Goal: Task Accomplishment & Management: Use online tool/utility

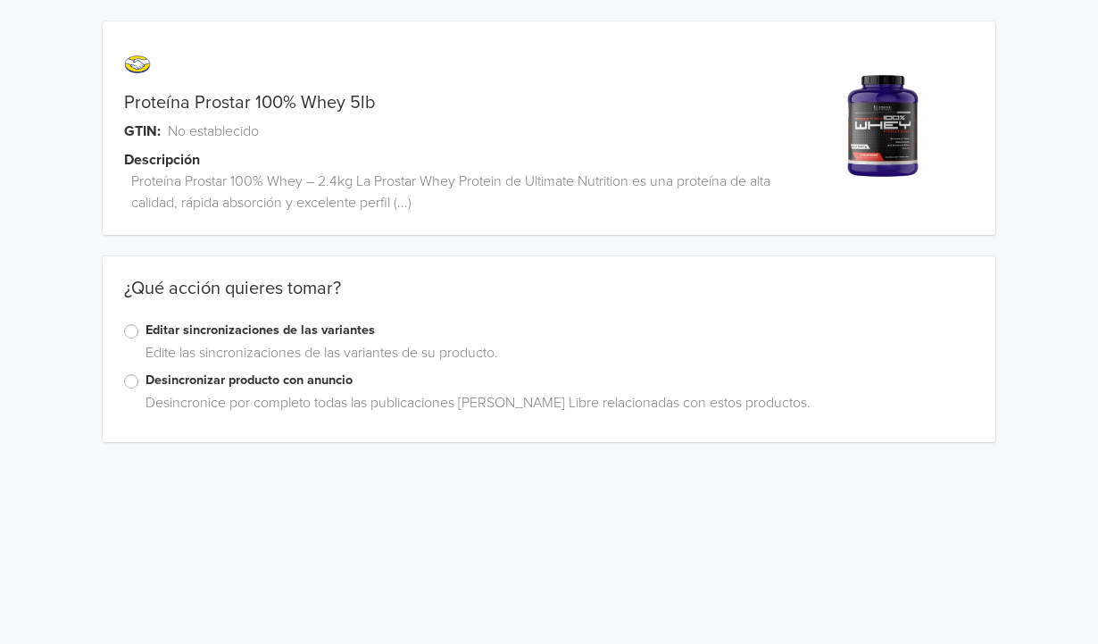
click at [254, 330] on label "Editar sincronizaciones de las variantes" at bounding box center [560, 331] width 829 height 20
click at [0, 0] on input "Editar sincronizaciones de las variantes" at bounding box center [0, 0] width 0 height 0
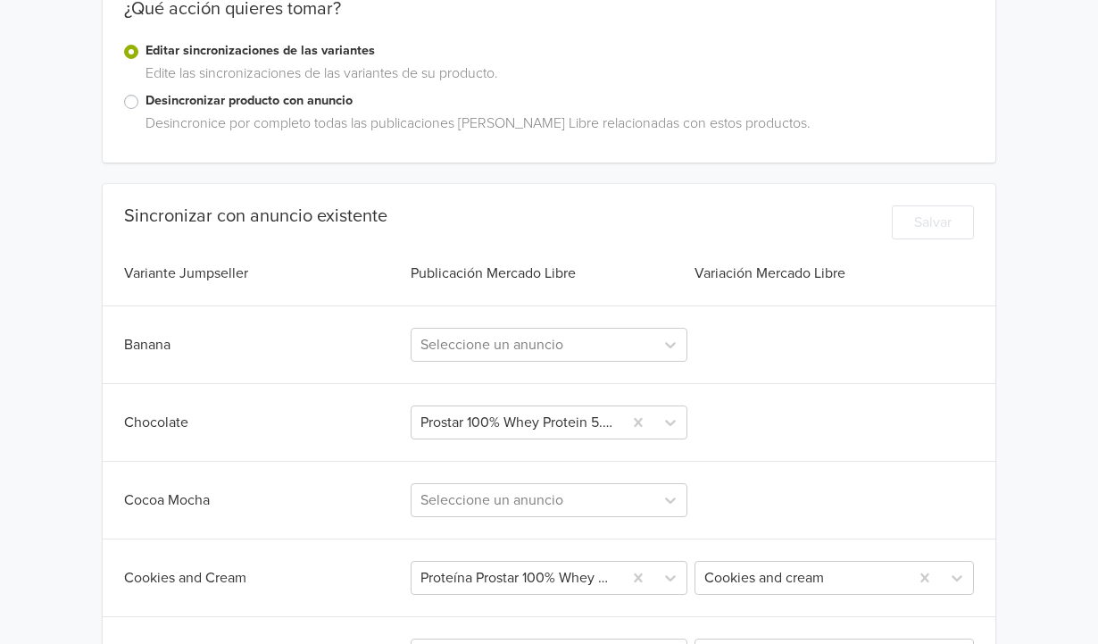
scroll to position [354, 0]
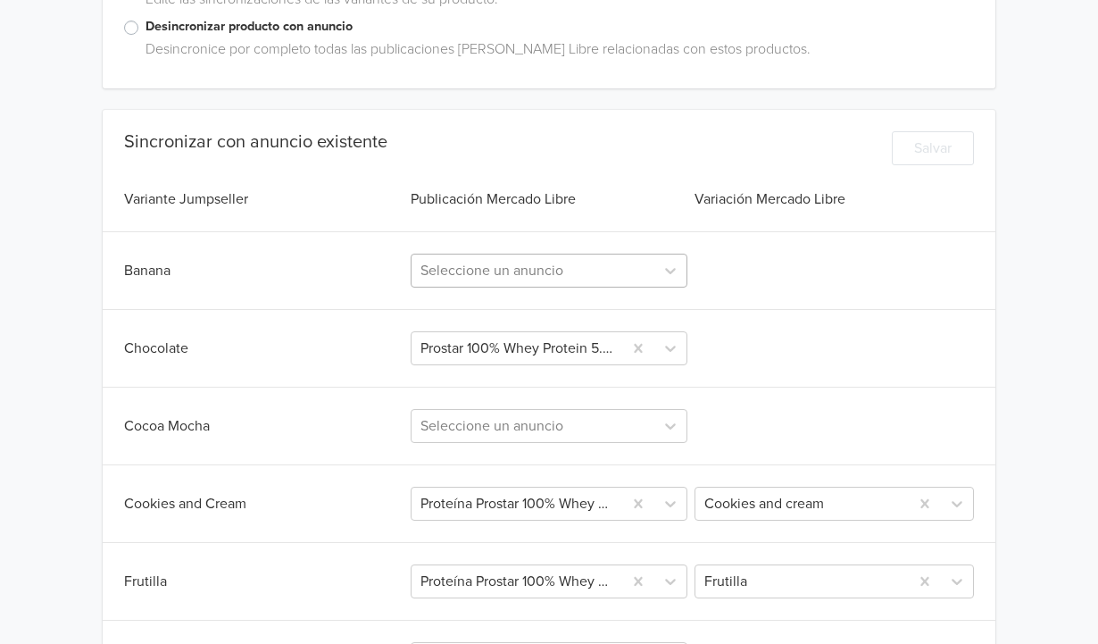
click at [517, 278] on div at bounding box center [533, 270] width 224 height 25
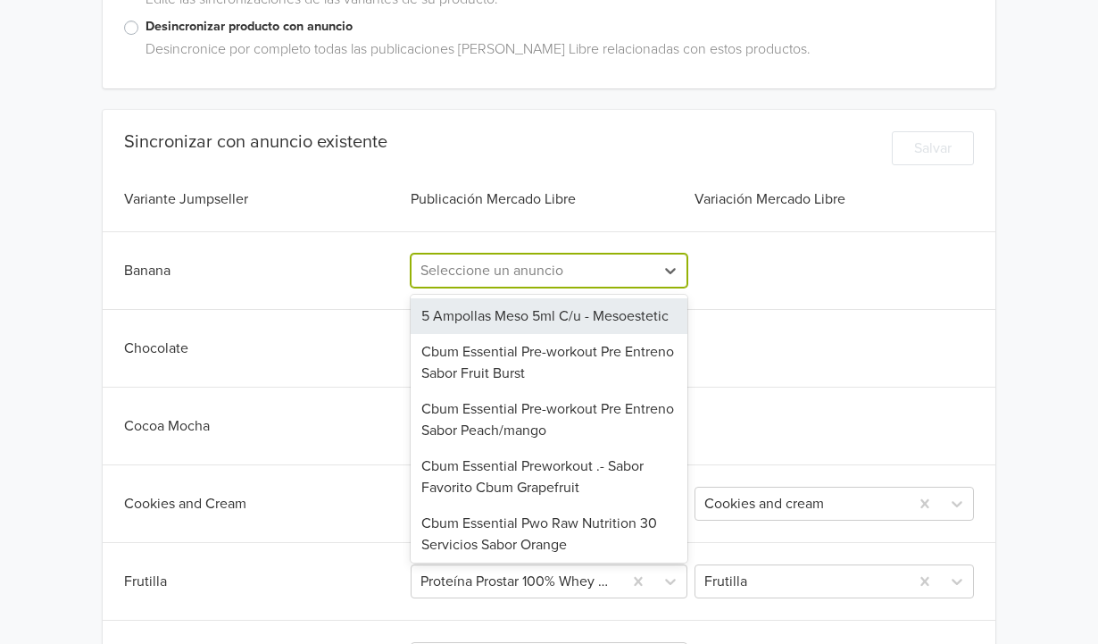
click at [569, 146] on div "Sincronizar con anuncio existente Salvar" at bounding box center [549, 152] width 850 height 43
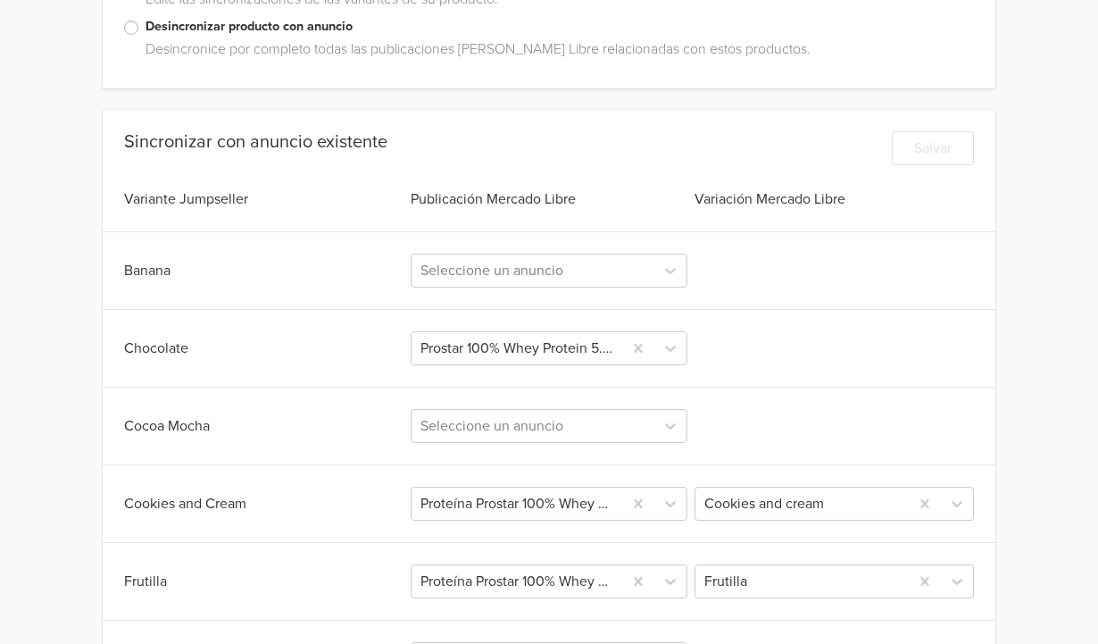
click at [286, 21] on label "Desincronizar producto con anuncio" at bounding box center [560, 27] width 829 height 20
click at [0, 0] on input "Desincronizar producto con anuncio" at bounding box center [0, 0] width 0 height 0
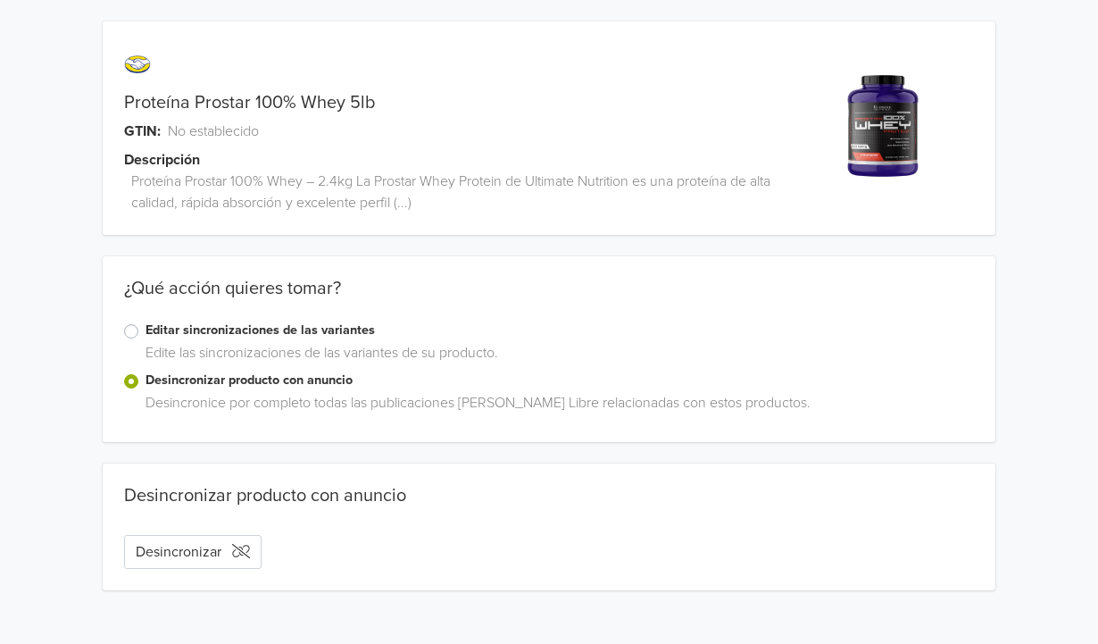
click at [197, 330] on label "Editar sincronizaciones de las variantes" at bounding box center [560, 331] width 829 height 20
click at [0, 0] on input "Editar sincronizaciones de las variantes" at bounding box center [0, 0] width 0 height 0
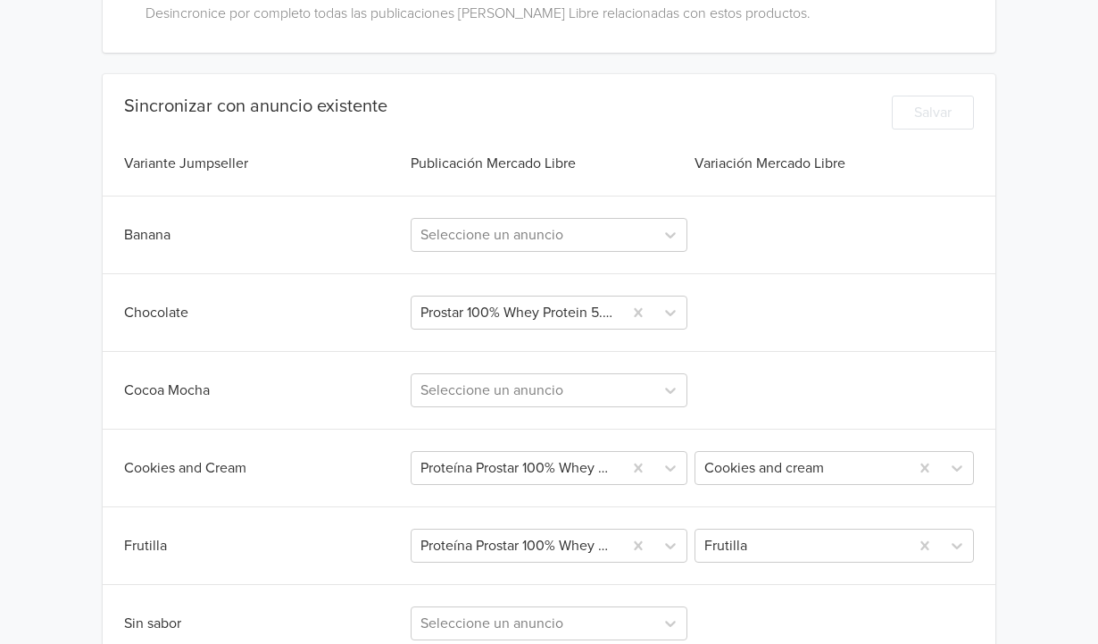
scroll to position [426, 0]
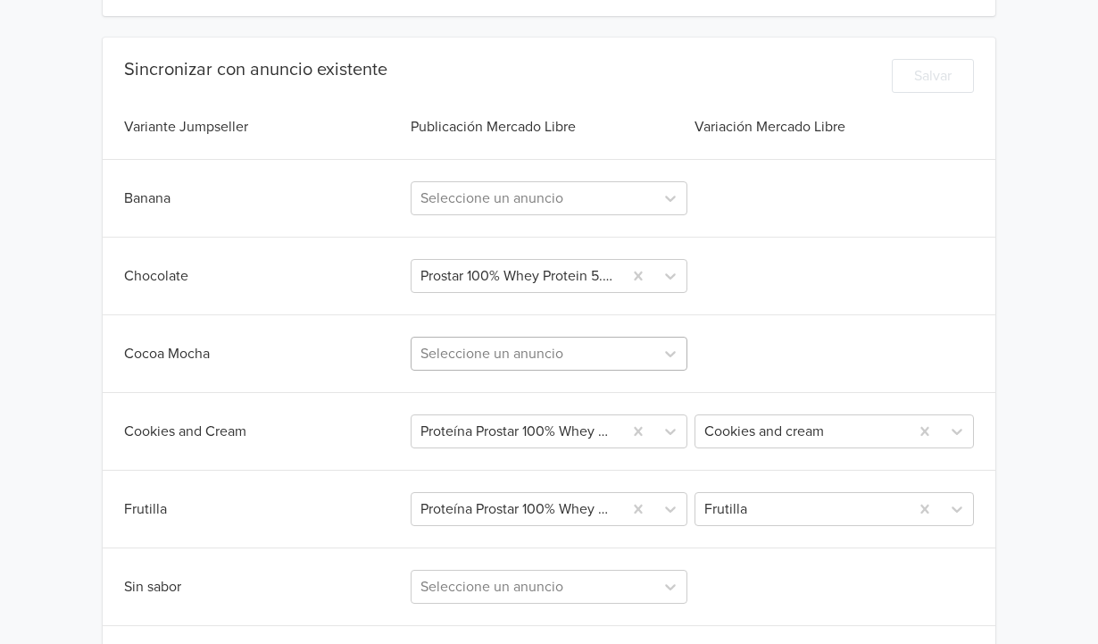
click at [462, 357] on div at bounding box center [533, 353] width 224 height 25
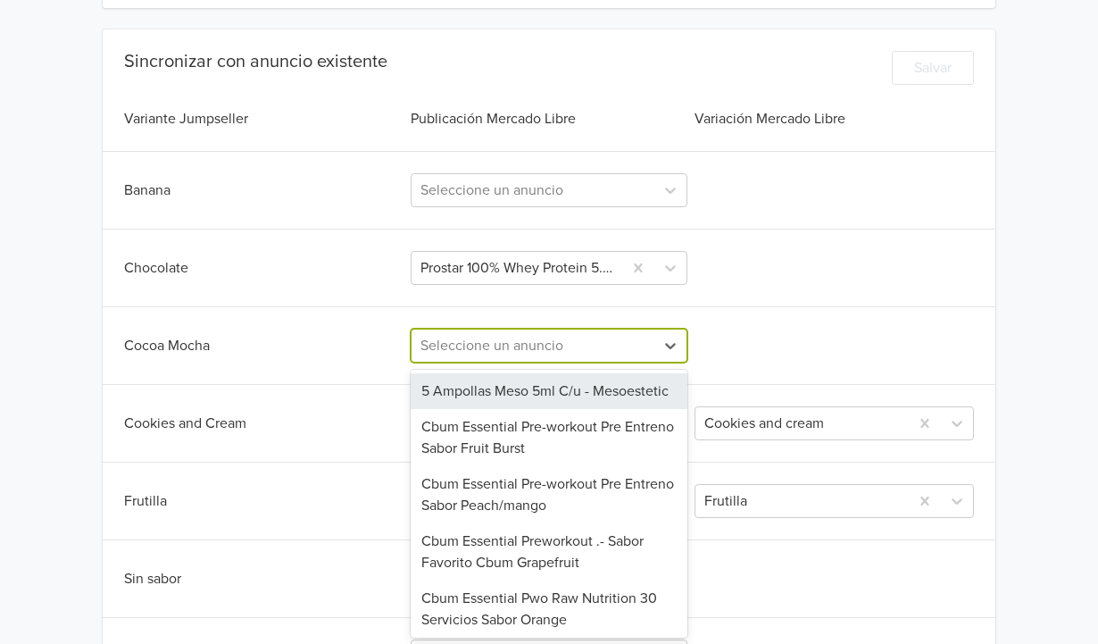
scroll to position [435, 0]
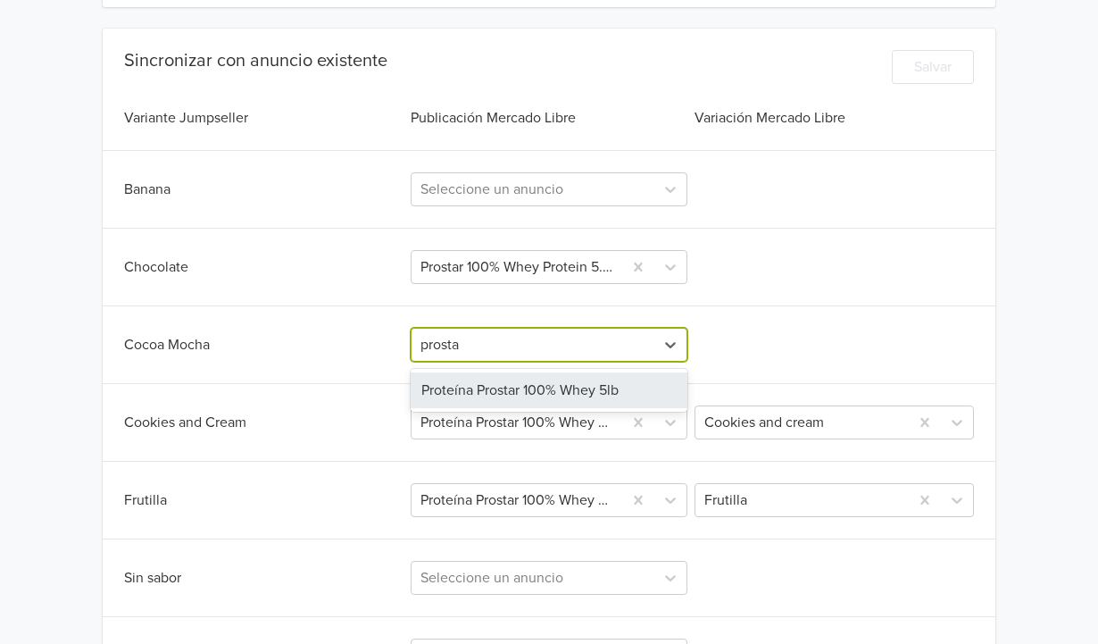
type input "prostar"
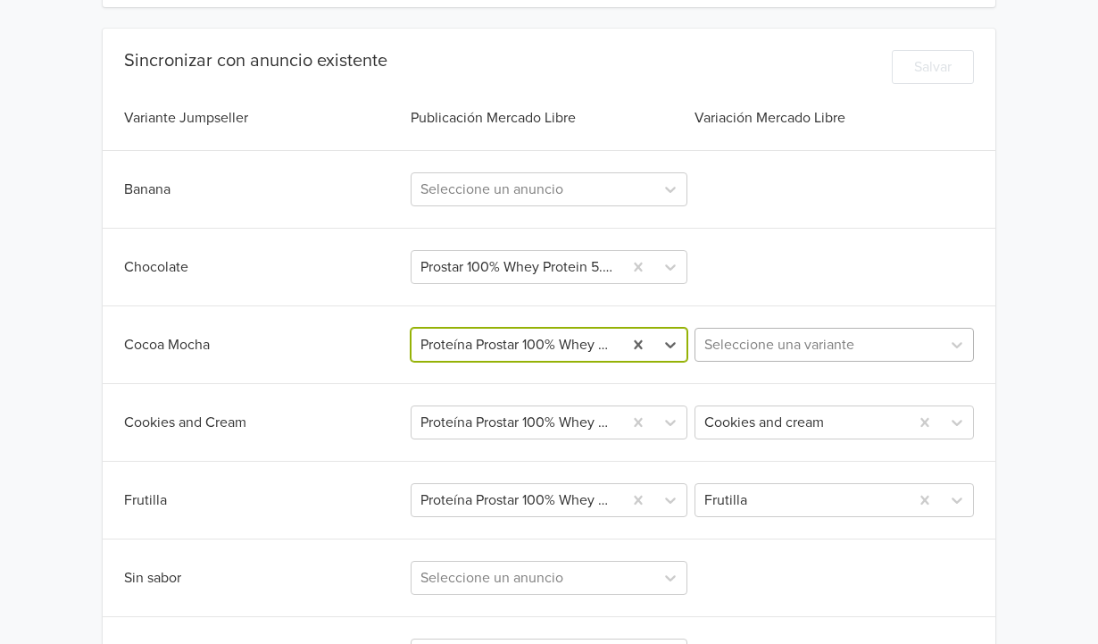
click at [755, 349] on div at bounding box center [819, 344] width 228 height 25
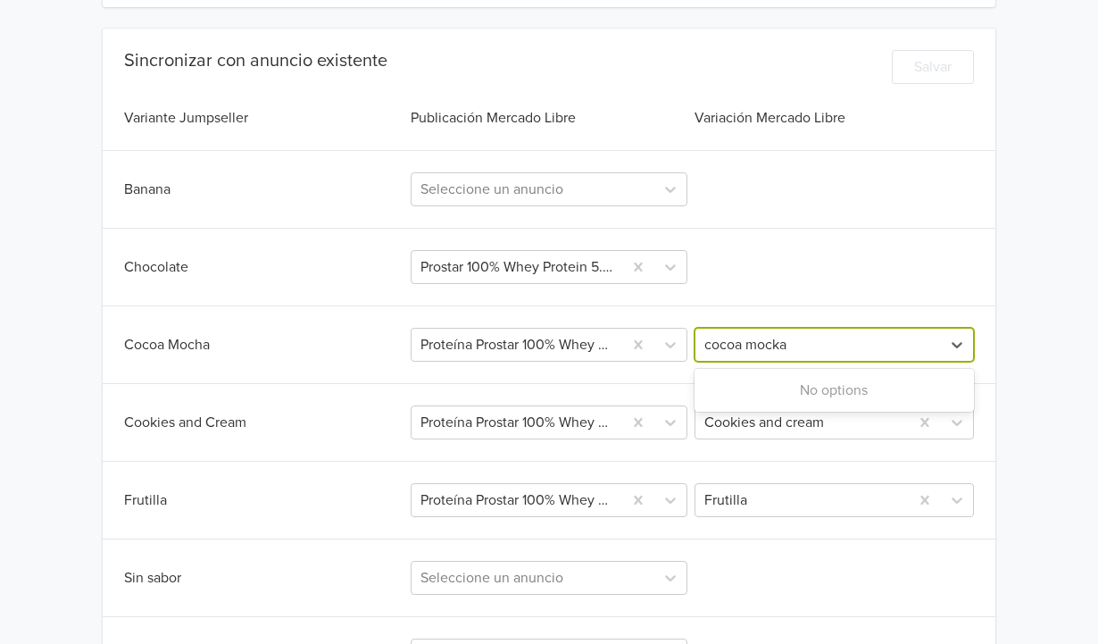
type input "cocoa mocka"
